Goal: Navigation & Orientation: Find specific page/section

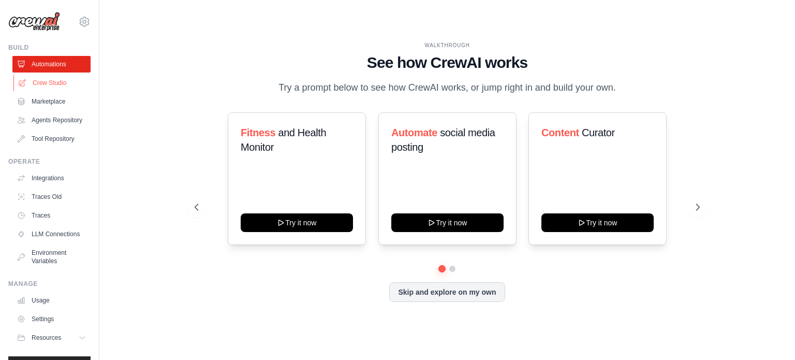
click at [39, 86] on link "Crew Studio" at bounding box center [52, 83] width 78 height 17
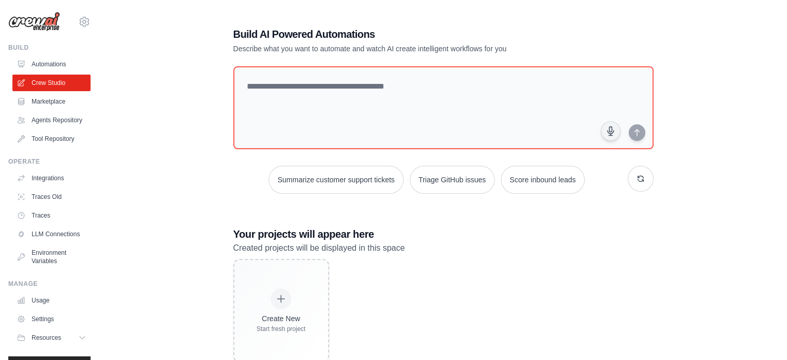
scroll to position [29, 0]
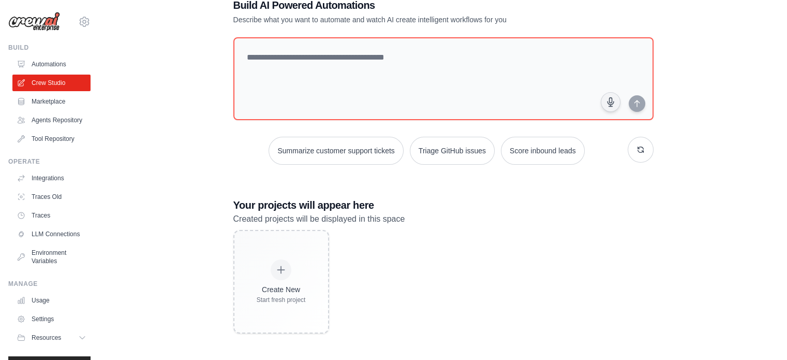
click at [184, 226] on div "Build AI Powered Automations Describe what you want to automate and watch AI cr…" at bounding box center [443, 165] width 655 height 368
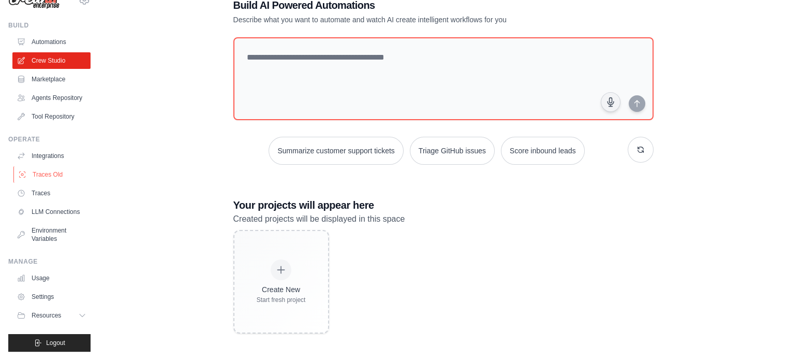
scroll to position [38, 0]
click at [26, 264] on div "Manage" at bounding box center [49, 261] width 82 height 8
click at [23, 275] on icon at bounding box center [22, 278] width 6 height 6
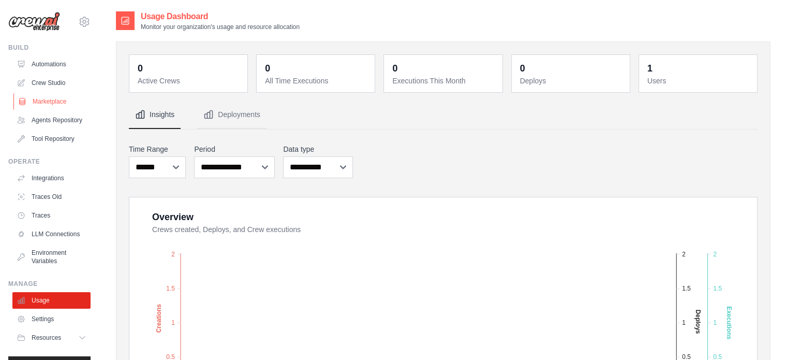
click at [40, 99] on link "Marketplace" at bounding box center [52, 101] width 78 height 17
